Goal: Information Seeking & Learning: Learn about a topic

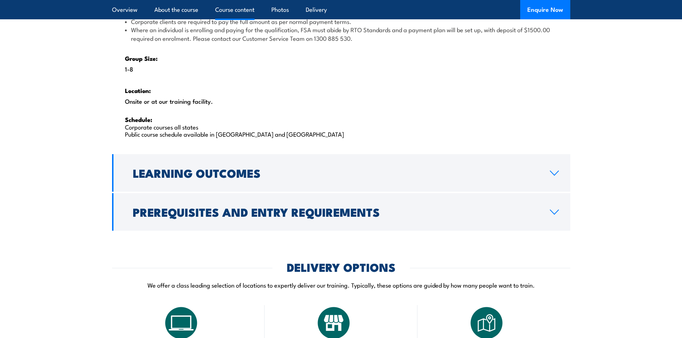
scroll to position [1145, 0]
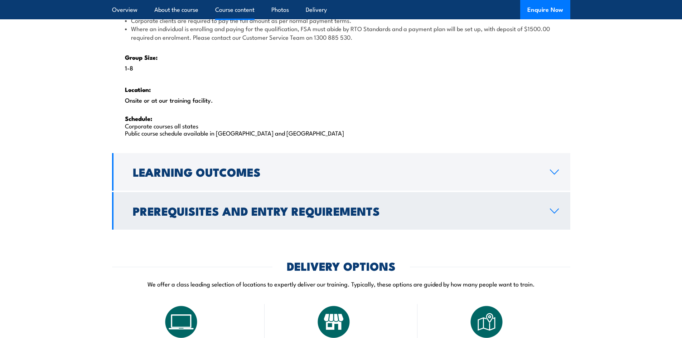
click at [307, 216] on h2 "Prerequisites and Entry Requirements" at bounding box center [335, 211] width 405 height 10
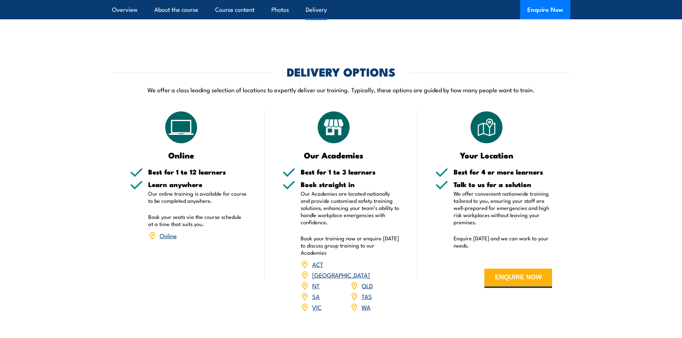
scroll to position [1054, 0]
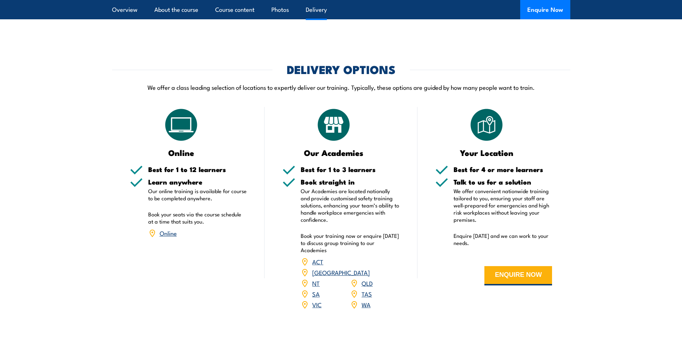
click at [368, 279] on link "QLD" at bounding box center [366, 283] width 11 height 9
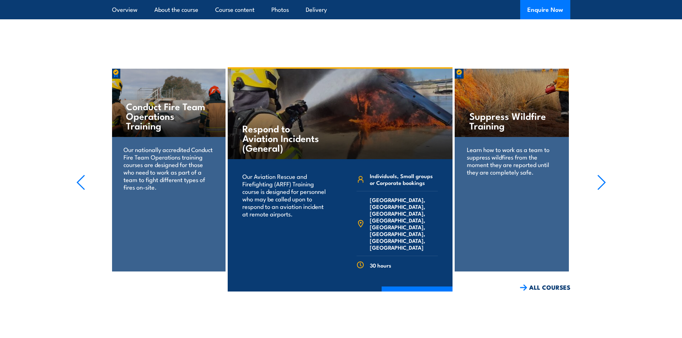
scroll to position [1825, 0]
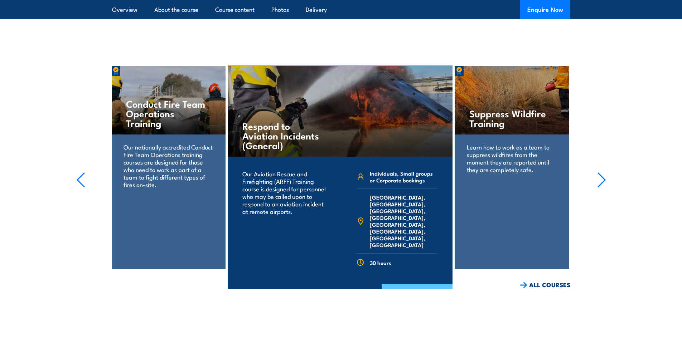
click at [418, 284] on link "COURSE DETAILS" at bounding box center [417, 293] width 71 height 19
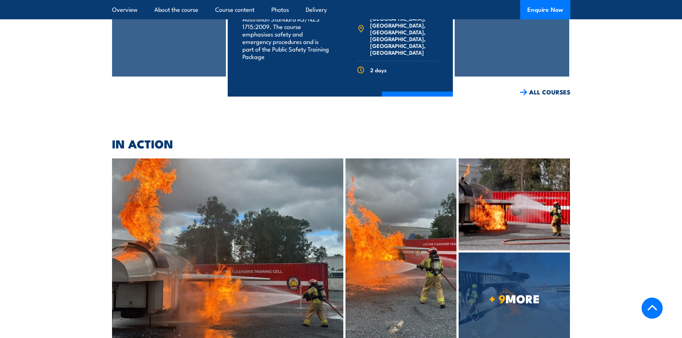
scroll to position [1432, 0]
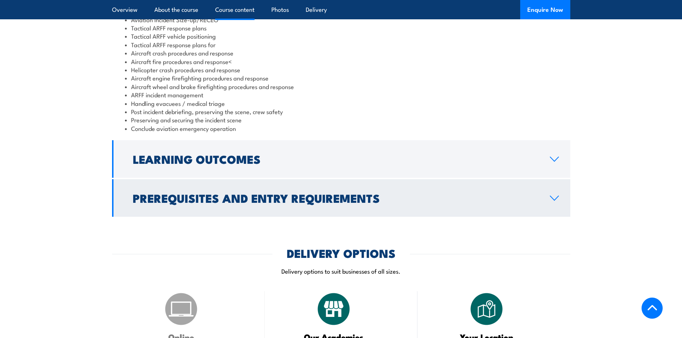
click at [395, 203] on h2 "Prerequisites and Entry Requirements" at bounding box center [335, 198] width 405 height 10
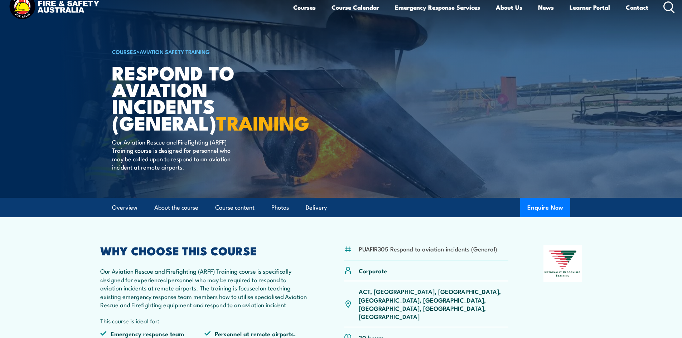
scroll to position [0, 0]
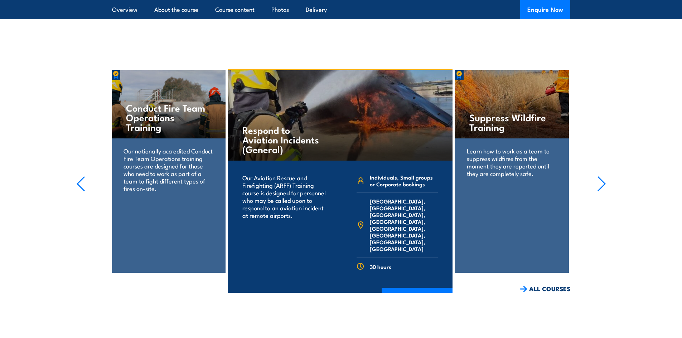
scroll to position [1825, 0]
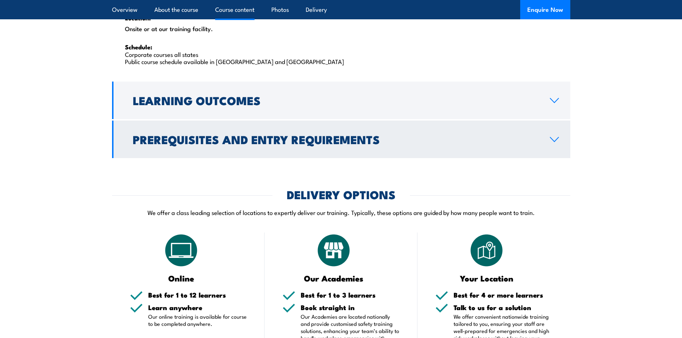
click at [244, 141] on h2 "Prerequisites and Entry Requirements" at bounding box center [335, 139] width 405 height 10
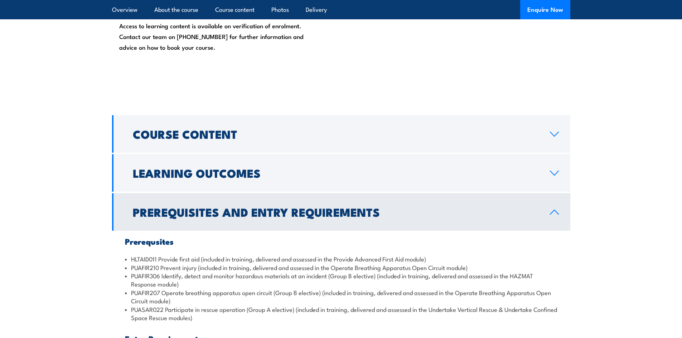
scroll to position [659, 0]
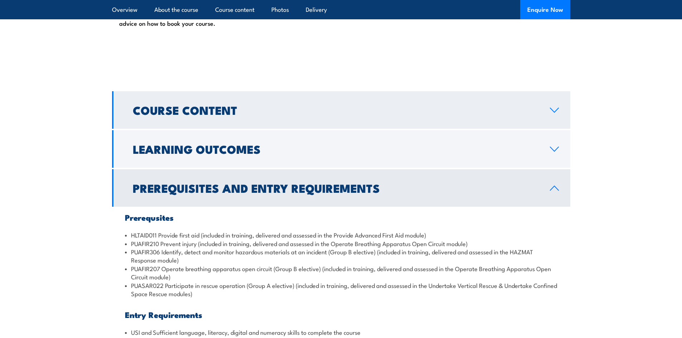
click at [245, 104] on link "Course Content" at bounding box center [341, 110] width 458 height 38
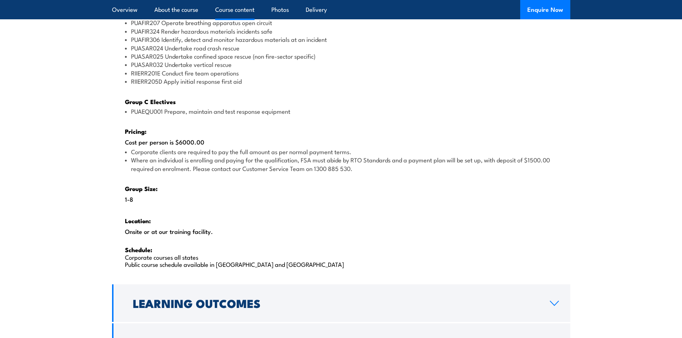
scroll to position [1017, 0]
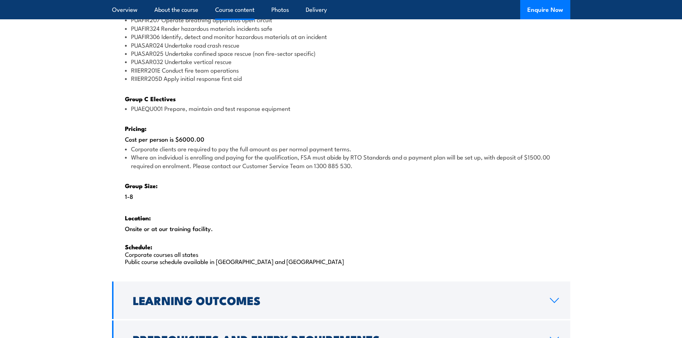
drag, startPoint x: 350, startPoint y: 295, endPoint x: 354, endPoint y: 295, distance: 4.3
click at [350, 295] on h2 "Learning Outcomes" at bounding box center [335, 300] width 405 height 10
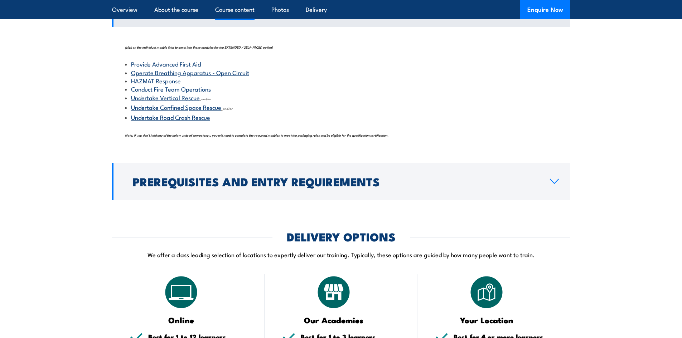
scroll to position [803, 0]
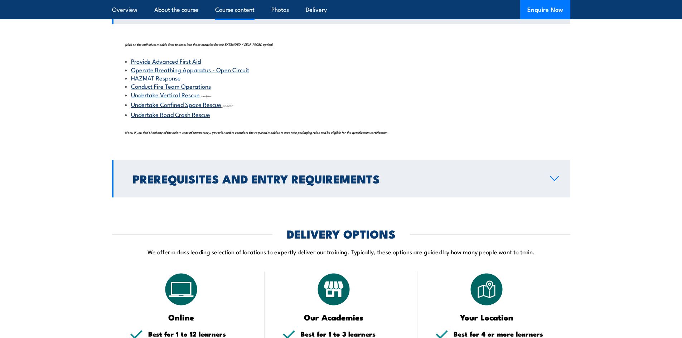
click at [358, 174] on h2 "Prerequisites and Entry Requirements" at bounding box center [335, 179] width 405 height 10
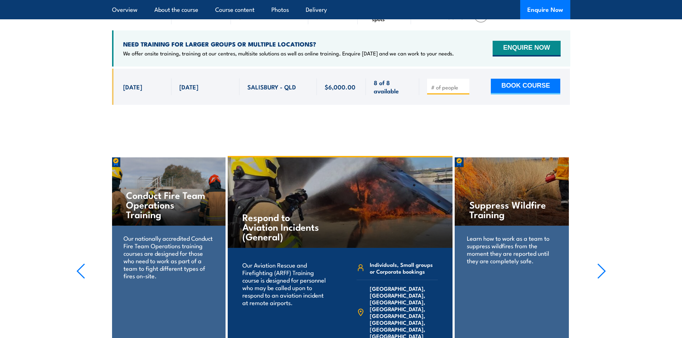
scroll to position [1447, 0]
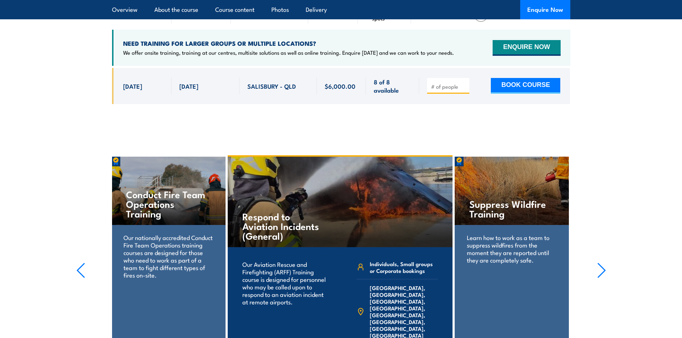
click at [600, 263] on icon "button" at bounding box center [601, 271] width 9 height 16
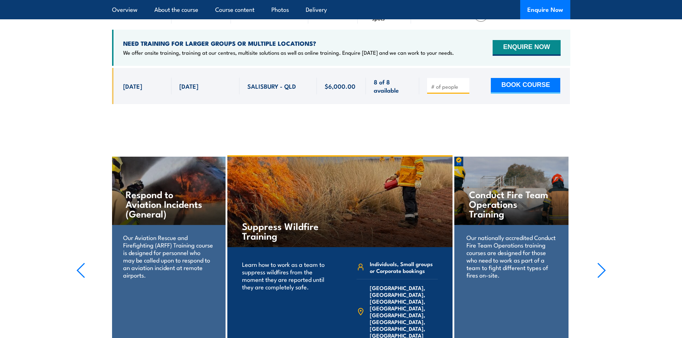
click at [600, 263] on icon "button" at bounding box center [601, 271] width 9 height 16
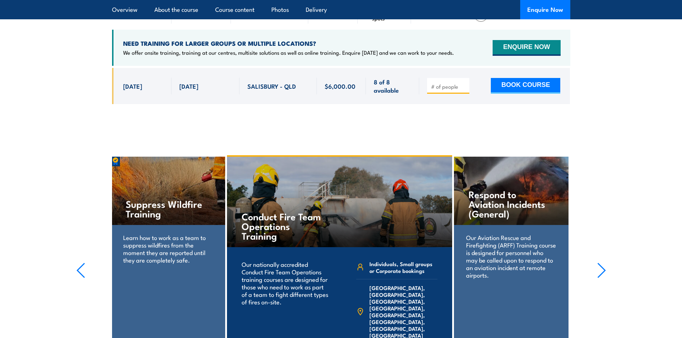
click at [600, 263] on icon "button" at bounding box center [601, 271] width 9 height 16
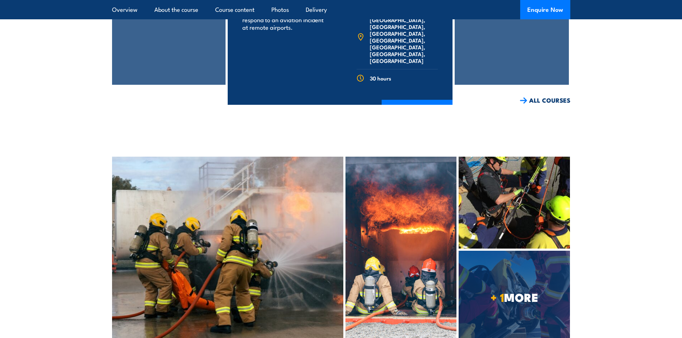
scroll to position [1769, 0]
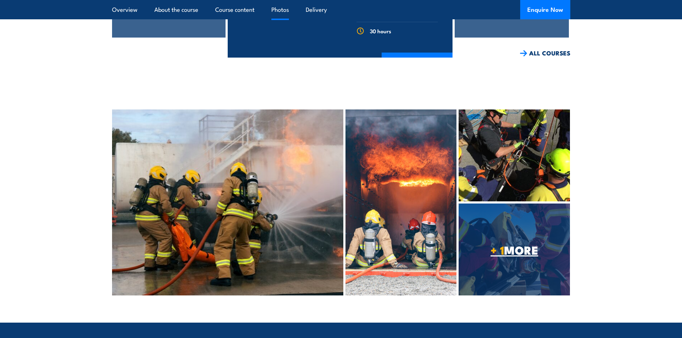
click at [523, 245] on span "+ 1 MORE" at bounding box center [513, 250] width 111 height 10
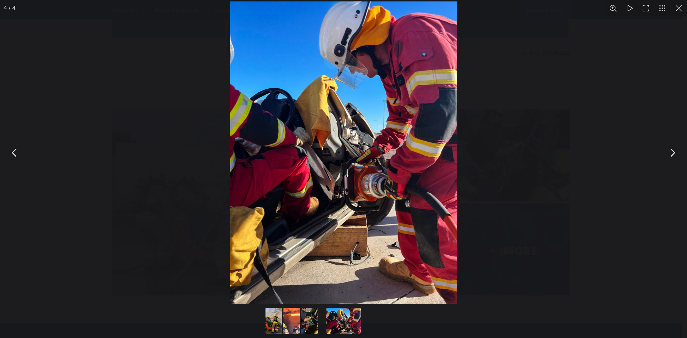
click at [673, 152] on button "You can close this modal content with the ESC key" at bounding box center [673, 153] width 18 height 18
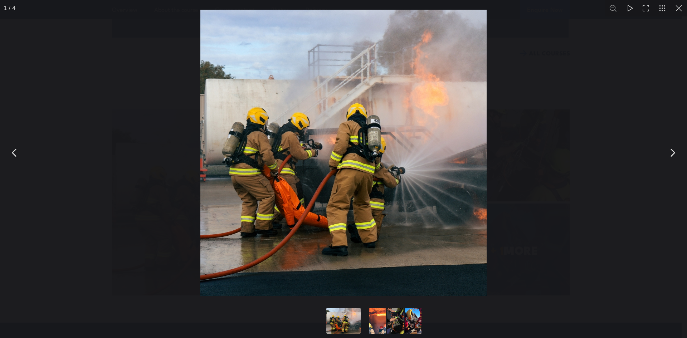
click at [673, 152] on button "You can close this modal content with the ESC key" at bounding box center [673, 153] width 18 height 18
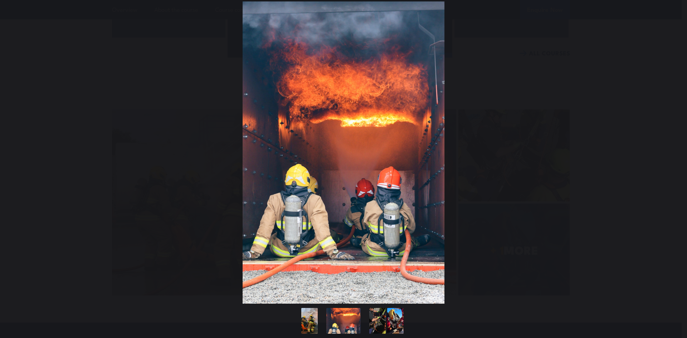
click at [673, 152] on button "You can close this modal content with the ESC key" at bounding box center [673, 153] width 18 height 18
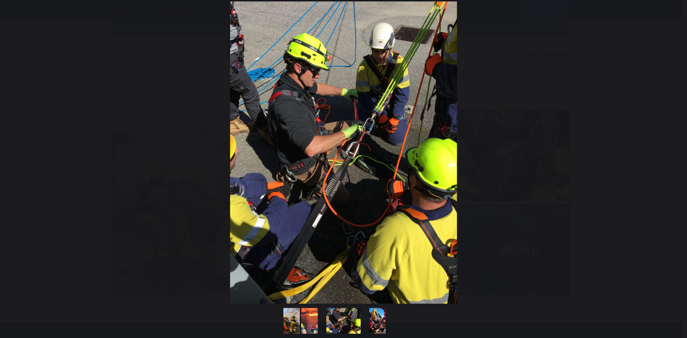
click at [673, 152] on button "You can close this modal content with the ESC key" at bounding box center [673, 153] width 18 height 18
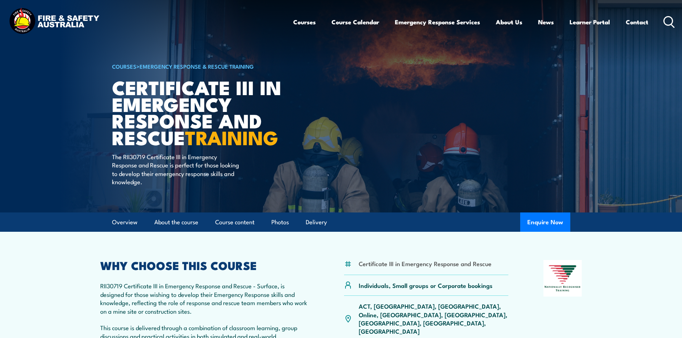
click at [652, 268] on section "Certificate III in Emergency Response and Rescue Individuals, Small groups or C…" at bounding box center [341, 333] width 682 height 202
